Goal: Task Accomplishment & Management: Manage account settings

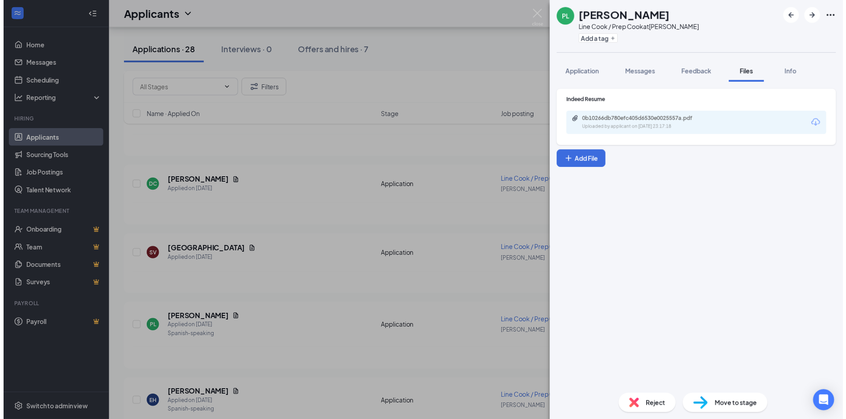
scroll to position [1739, 0]
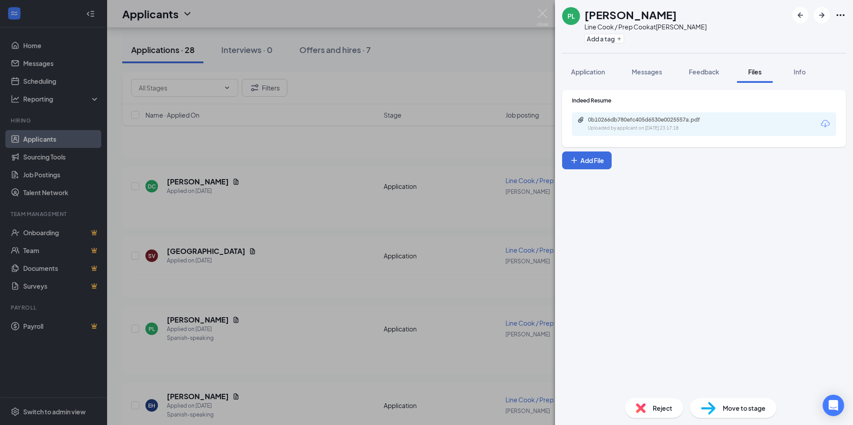
click at [331, 236] on div "PL [PERSON_NAME] Line Cook / Prep Cook at [PERSON_NAME] Add a tag Application M…" at bounding box center [426, 212] width 853 height 425
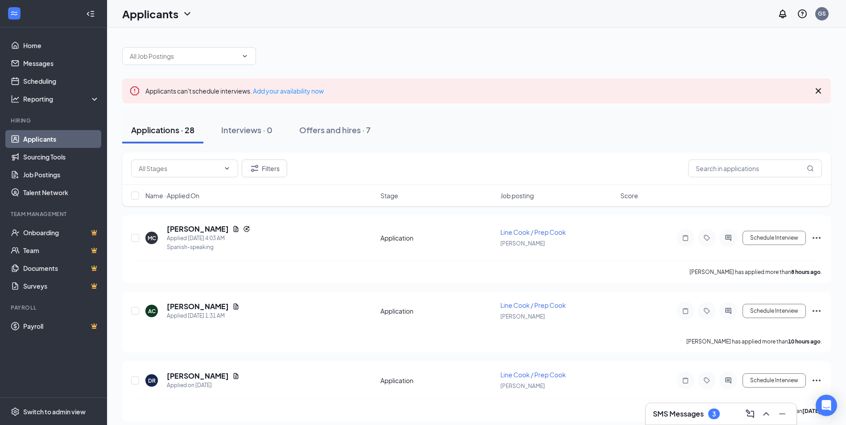
click at [692, 416] on h3 "SMS Messages" at bounding box center [678, 414] width 51 height 10
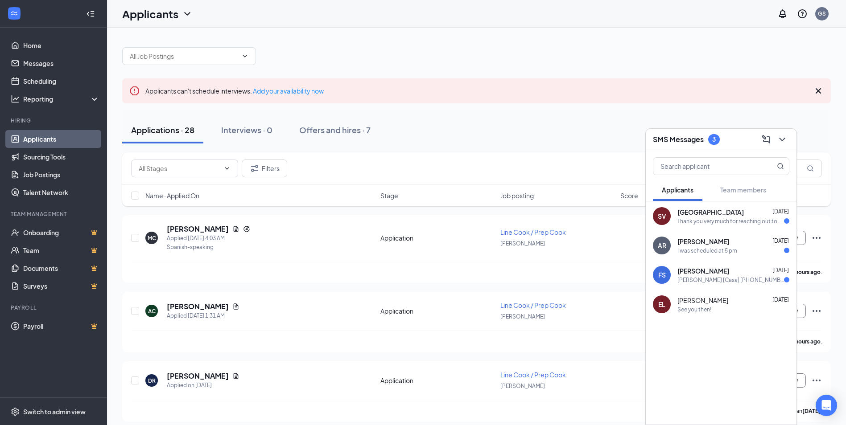
click at [739, 240] on div "[PERSON_NAME] [DATE]" at bounding box center [733, 241] width 112 height 9
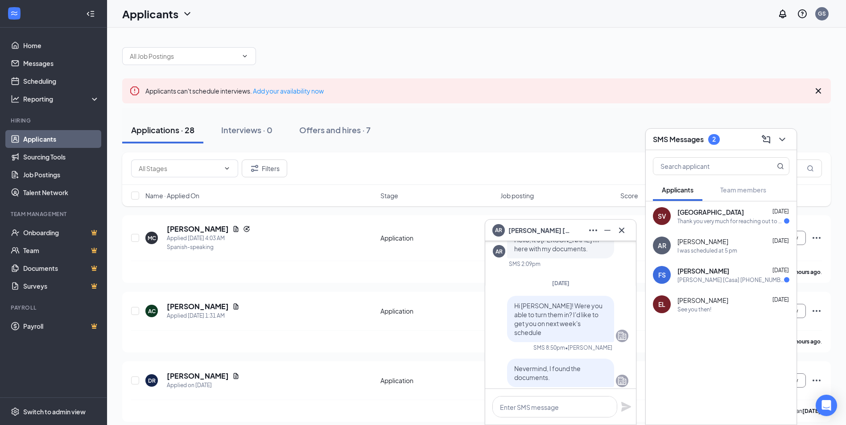
scroll to position [-312, 0]
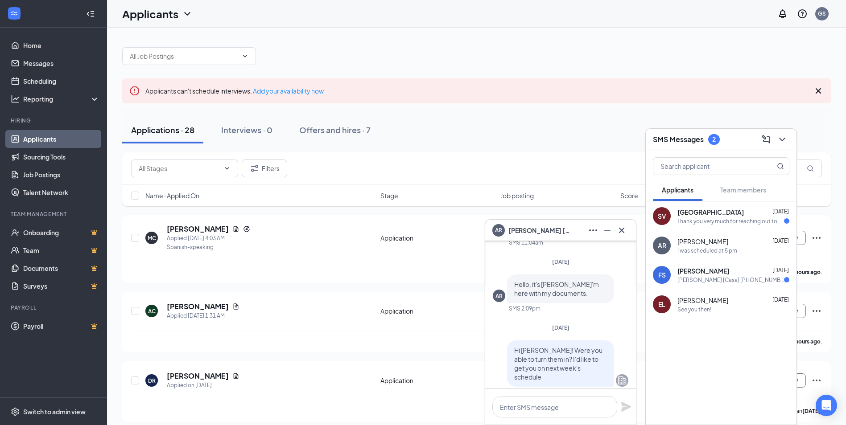
click at [700, 274] on span "[PERSON_NAME]" at bounding box center [703, 271] width 52 height 9
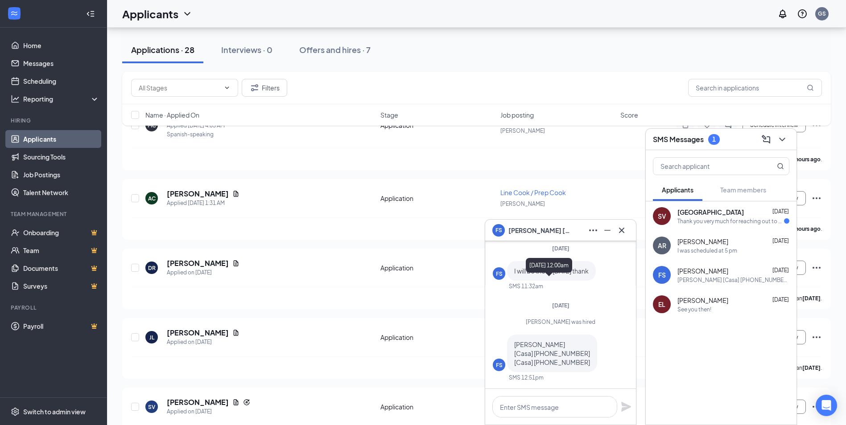
scroll to position [134, 0]
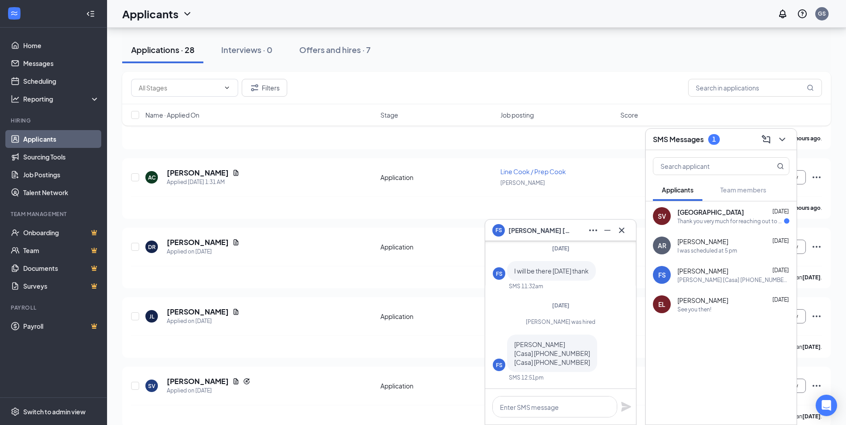
click at [710, 223] on div "Thank you very much for reaching out to me. I am very eager to hear back from y…" at bounding box center [730, 222] width 107 height 8
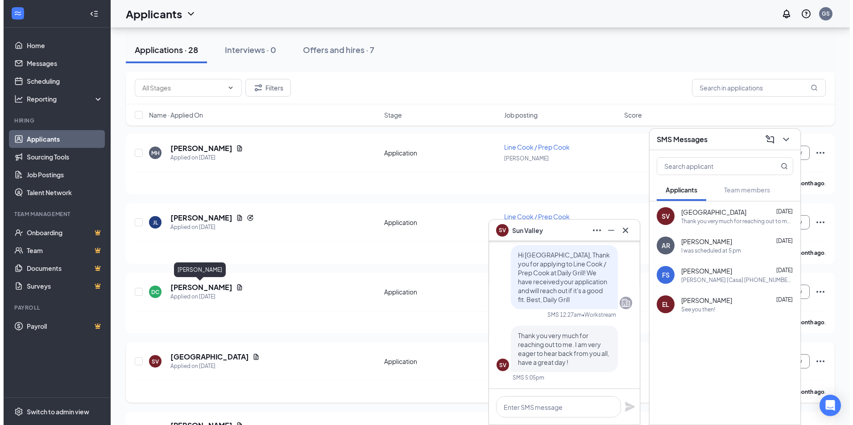
scroll to position [1695, 0]
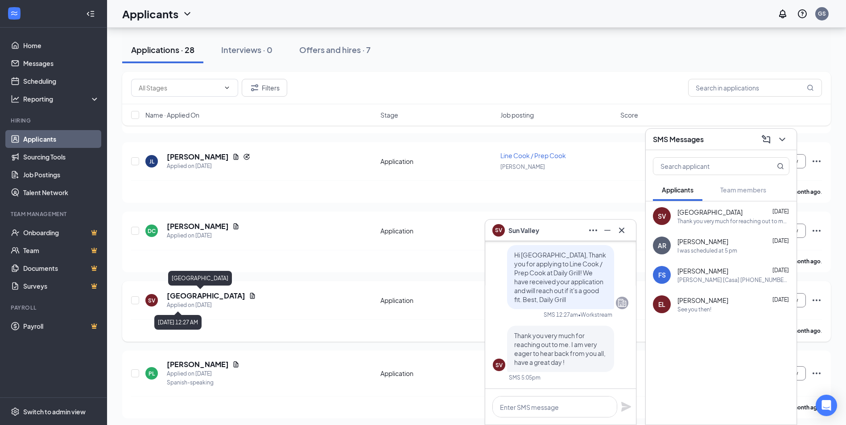
click at [188, 297] on h5 "[GEOGRAPHIC_DATA]" at bounding box center [206, 296] width 78 height 10
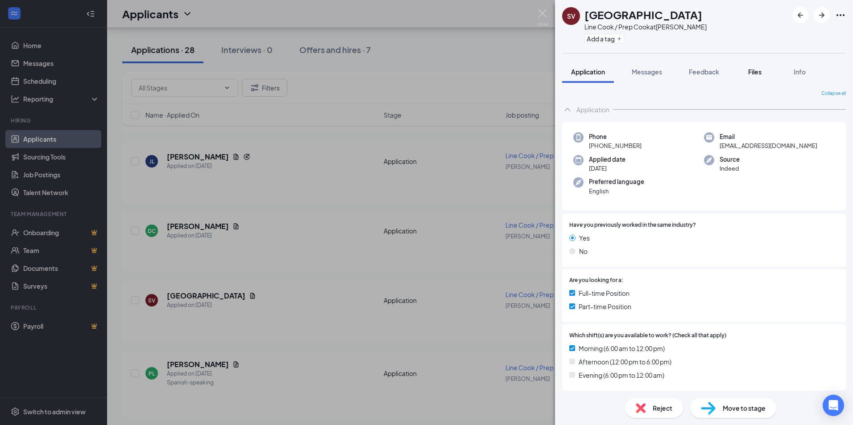
click at [756, 67] on button "Files" at bounding box center [755, 72] width 36 height 22
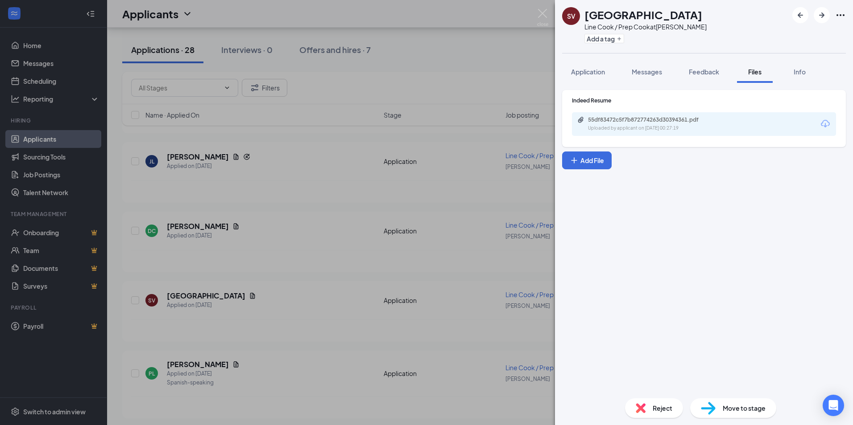
click at [632, 125] on div "Uploaded by applicant on [DATE] 00:27:19" at bounding box center [655, 128] width 134 height 7
click at [355, 275] on div "SV Sun Valley Line Cook / Prep Cook at [GEOGRAPHIC_DATA][PERSON_NAME] Add a tag…" at bounding box center [426, 212] width 853 height 425
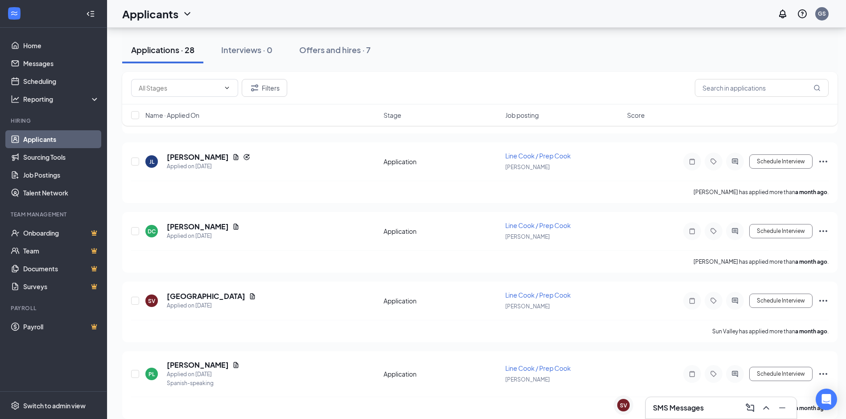
click at [692, 404] on h3 "SMS Messages" at bounding box center [678, 408] width 51 height 10
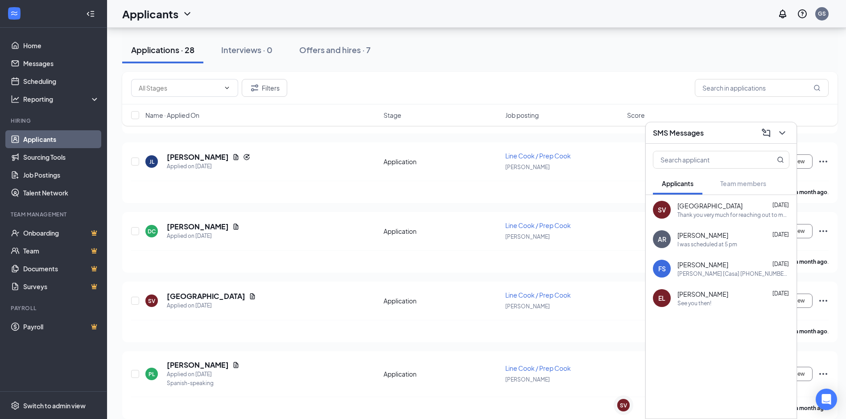
click at [691, 218] on div "Thank you very much for reaching out to me. I am very eager to hear back from y…" at bounding box center [733, 215] width 112 height 8
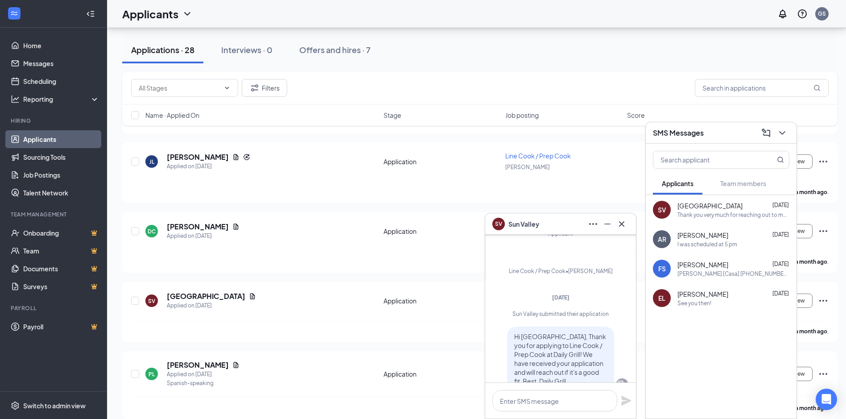
scroll to position [-45, 0]
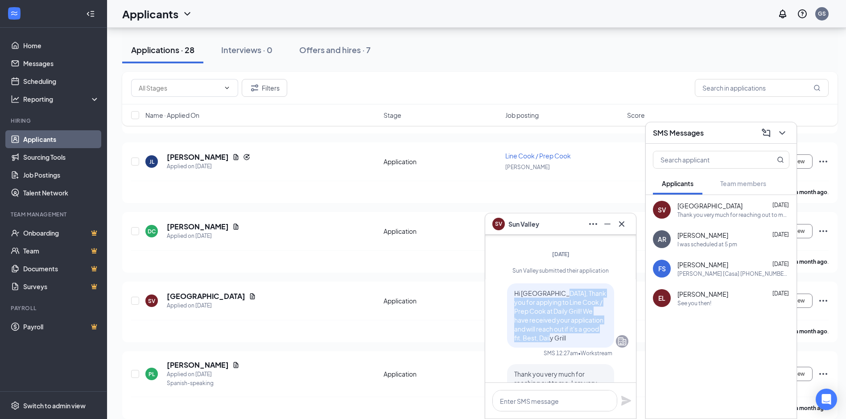
drag, startPoint x: 548, startPoint y: 290, endPoint x: 590, endPoint y: 335, distance: 61.5
click at [590, 335] on p "Hi [GEOGRAPHIC_DATA], Thank you for applying to Line Cook / Prep Cook at Daily …" at bounding box center [560, 316] width 93 height 54
click at [553, 292] on span "Hi [GEOGRAPHIC_DATA], Thank you for applying to Line Cook / Prep Cook at Daily …" at bounding box center [560, 315] width 92 height 53
drag, startPoint x: 546, startPoint y: 292, endPoint x: 599, endPoint y: 319, distance: 58.8
click at [599, 319] on p "Hi [GEOGRAPHIC_DATA], Thank you for applying to Line Cook / Prep Cook at Daily …" at bounding box center [560, 316] width 93 height 54
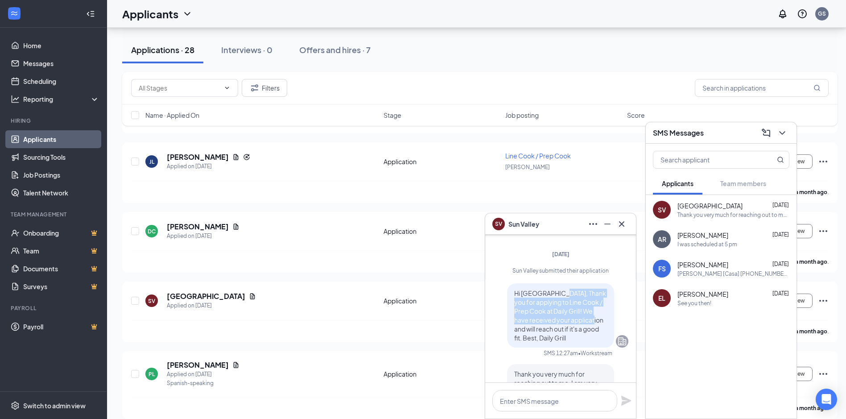
drag, startPoint x: 599, startPoint y: 319, endPoint x: 584, endPoint y: 319, distance: 14.3
copy span "Thank you for applying to Line Cook / Prep Cook at Daily Grill! We have receive…"
